Goal: Information Seeking & Learning: Learn about a topic

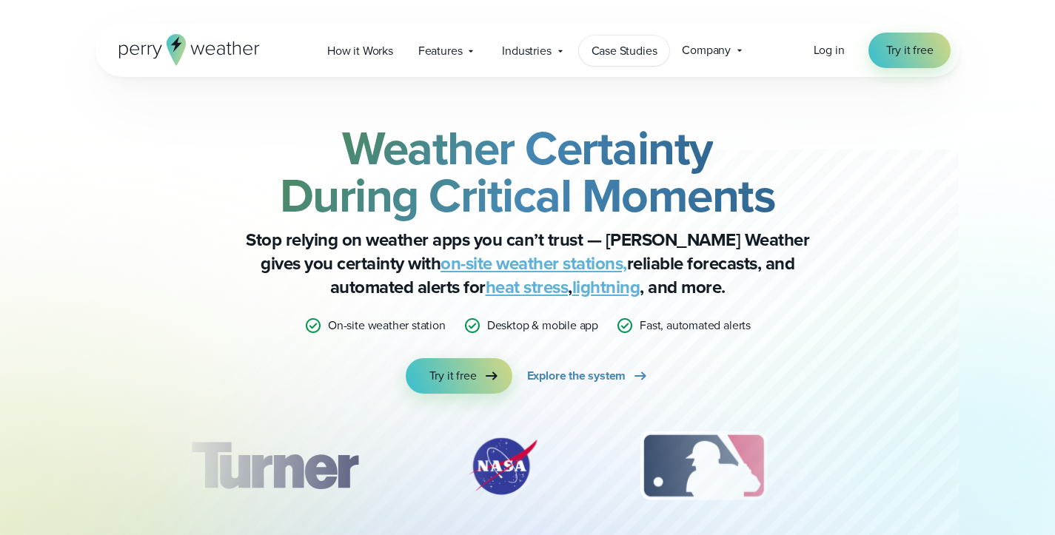
click at [595, 44] on span "Case Studies" at bounding box center [625, 51] width 66 height 18
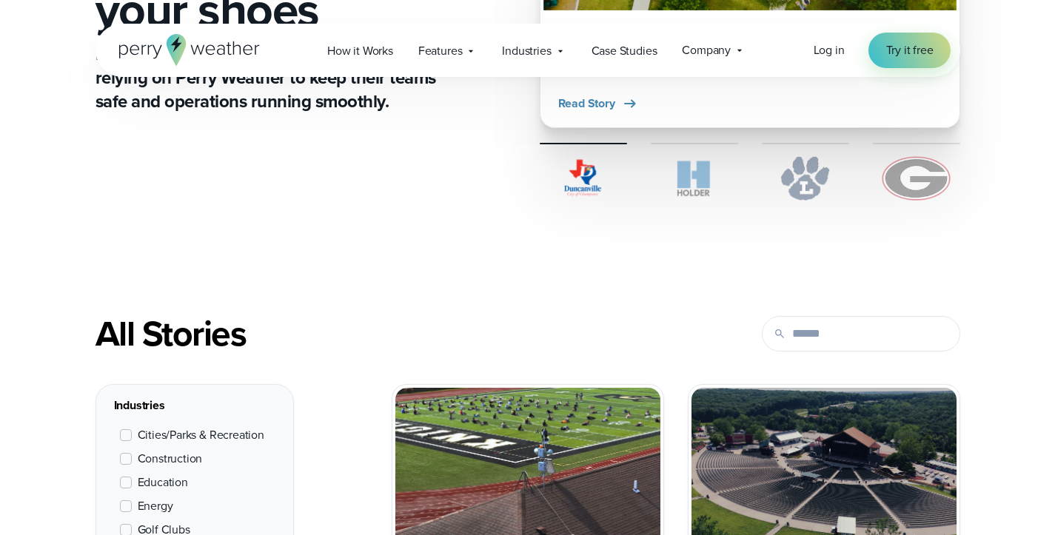
scroll to position [388, 0]
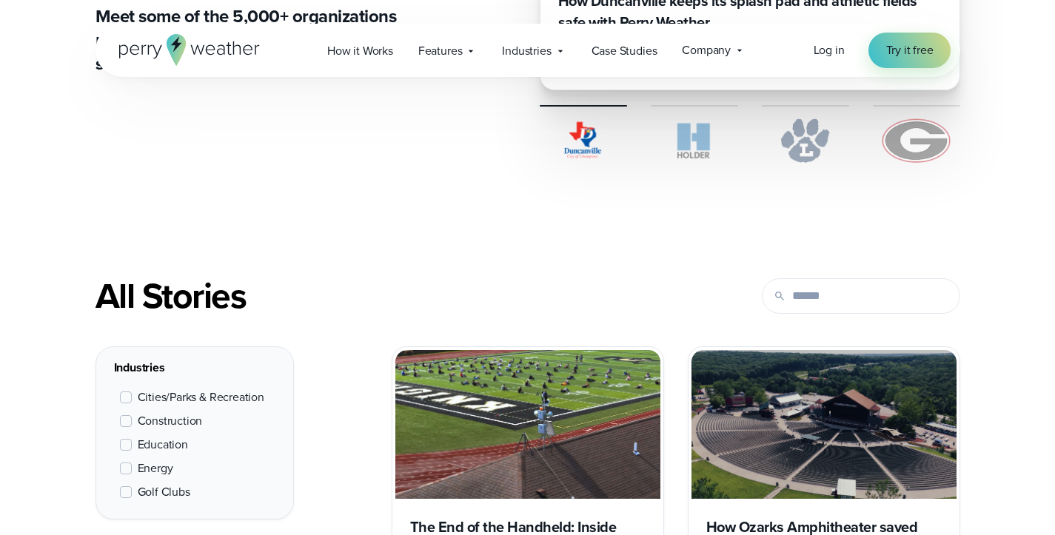
click at [173, 440] on span "Education" at bounding box center [163, 445] width 50 height 18
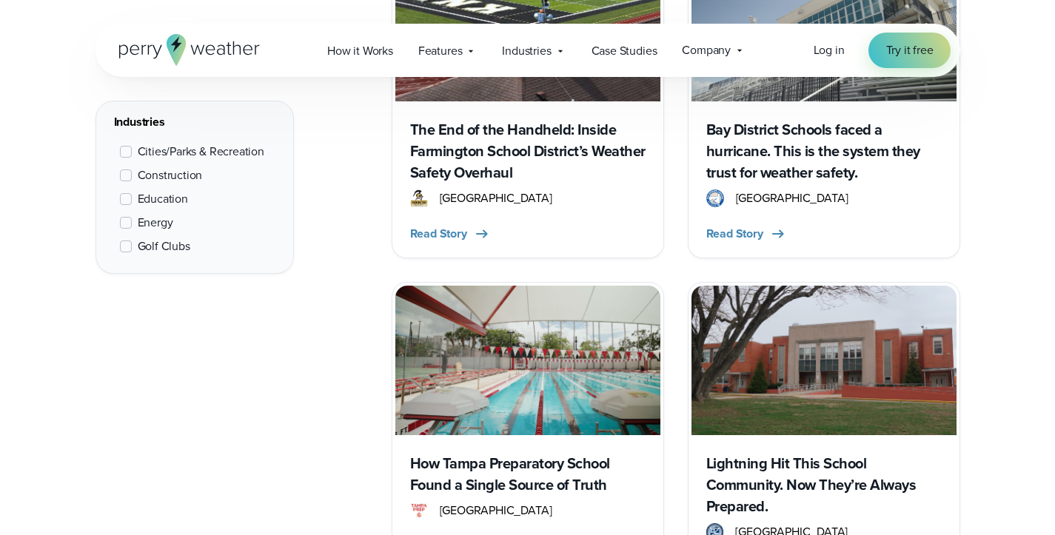
scroll to position [858, 0]
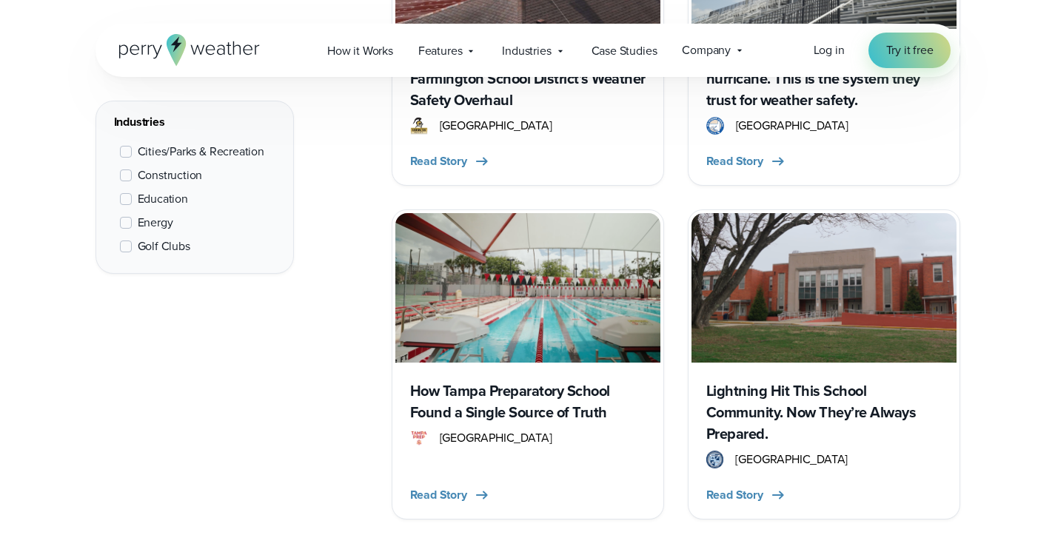
click at [466, 378] on div "How Tampa Preparatory School Found a Single Source of Truth [GEOGRAPHIC_DATA] R…" at bounding box center [527, 439] width 265 height 153
